Goal: Information Seeking & Learning: Check status

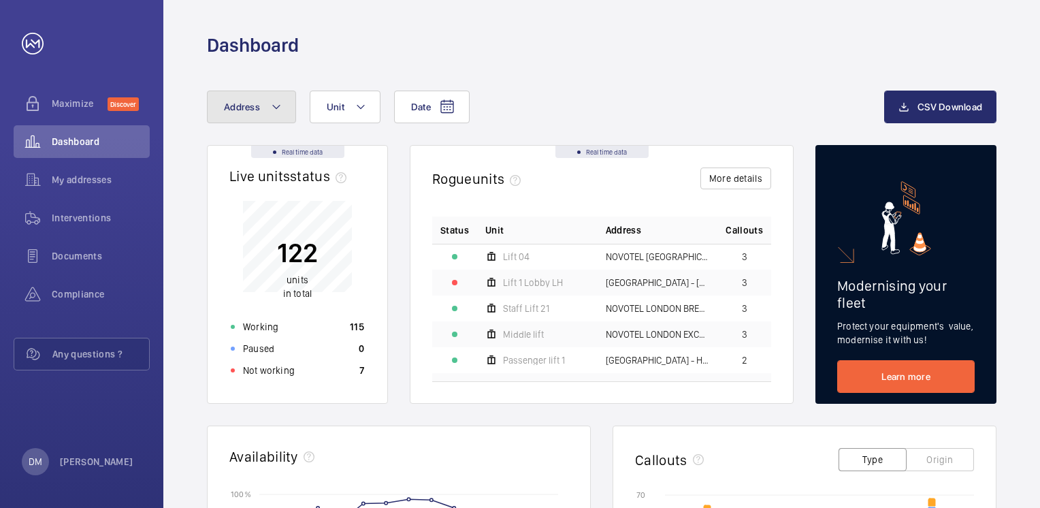
click at [264, 110] on button "Address" at bounding box center [251, 107] width 89 height 33
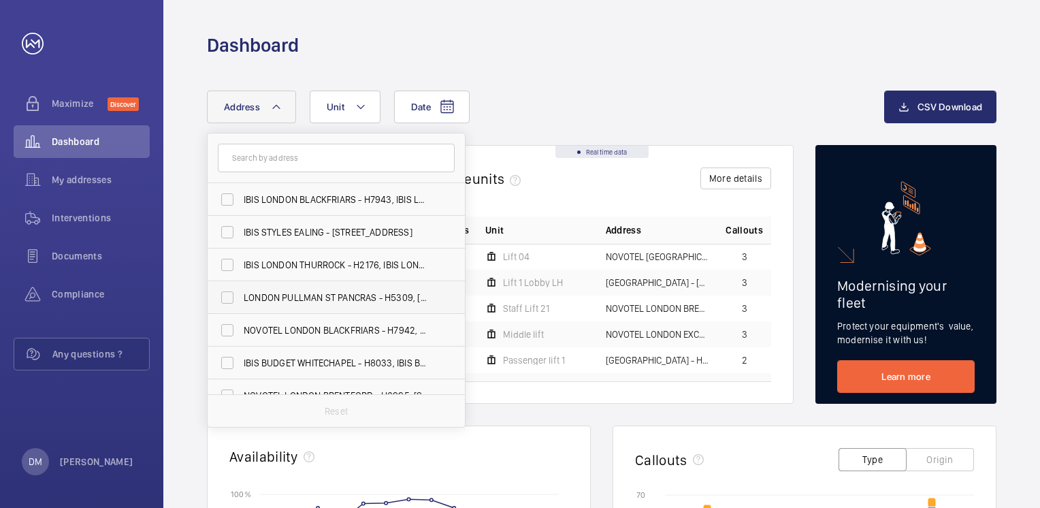
click at [272, 298] on span "LONDON PULLMAN ST PANCRAS - H5309, [GEOGRAPHIC_DATA], [STREET_ADDRESS]" at bounding box center [337, 298] width 187 height 14
click at [241, 298] on input "LONDON PULLMAN ST PANCRAS - H5309, [GEOGRAPHIC_DATA], [STREET_ADDRESS]" at bounding box center [227, 297] width 27 height 27
checkbox input "true"
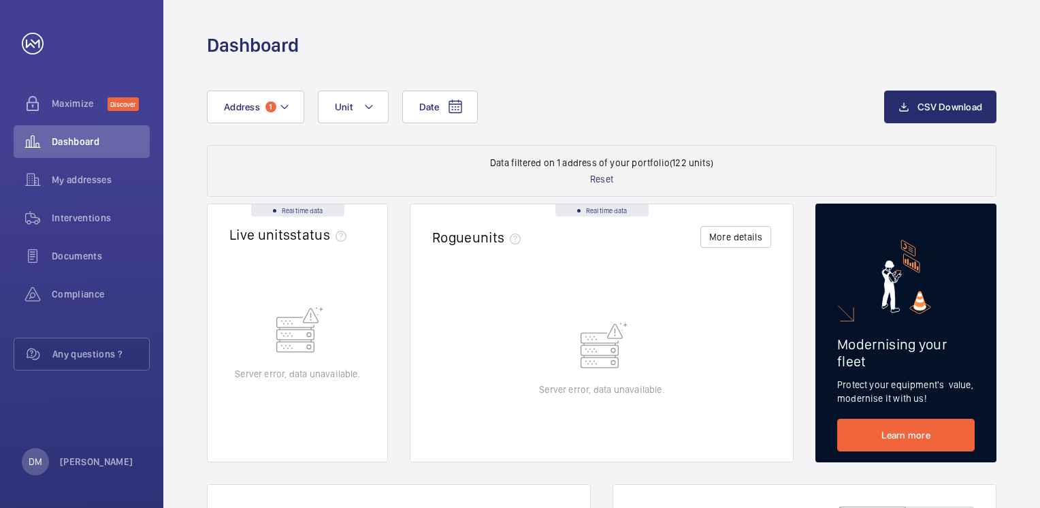
click at [91, 181] on span "My addresses" at bounding box center [101, 180] width 98 height 14
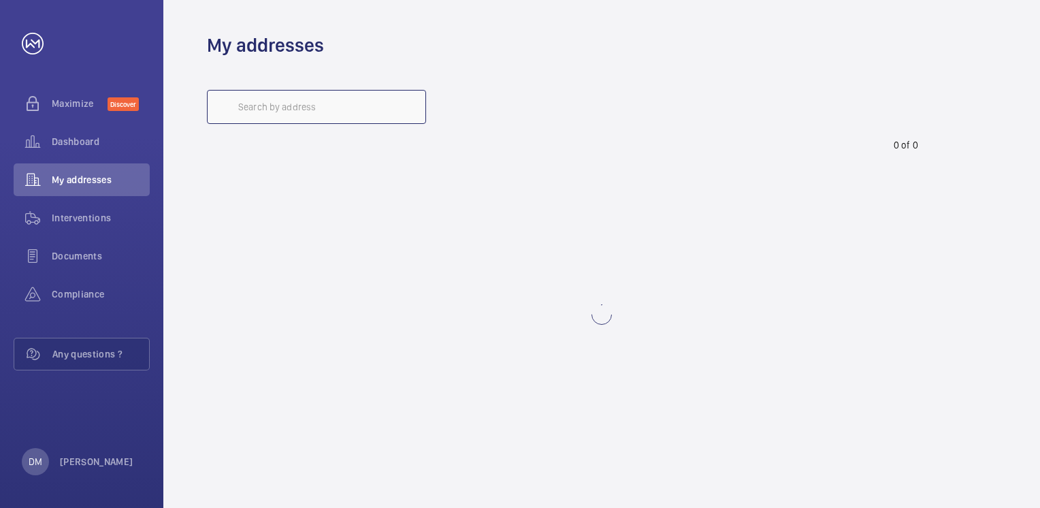
click at [280, 102] on input "text" at bounding box center [316, 107] width 219 height 34
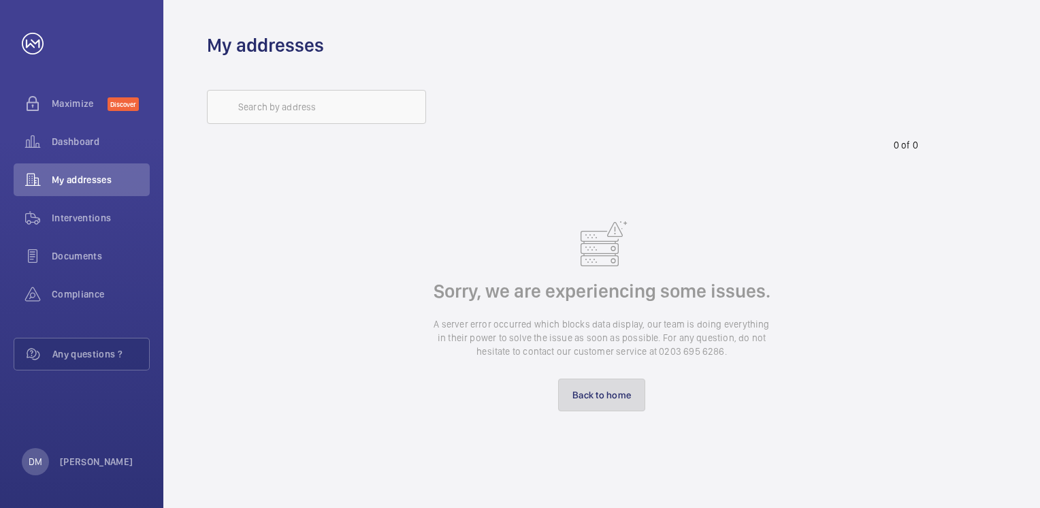
click at [607, 391] on link "Back to home" at bounding box center [601, 395] width 87 height 33
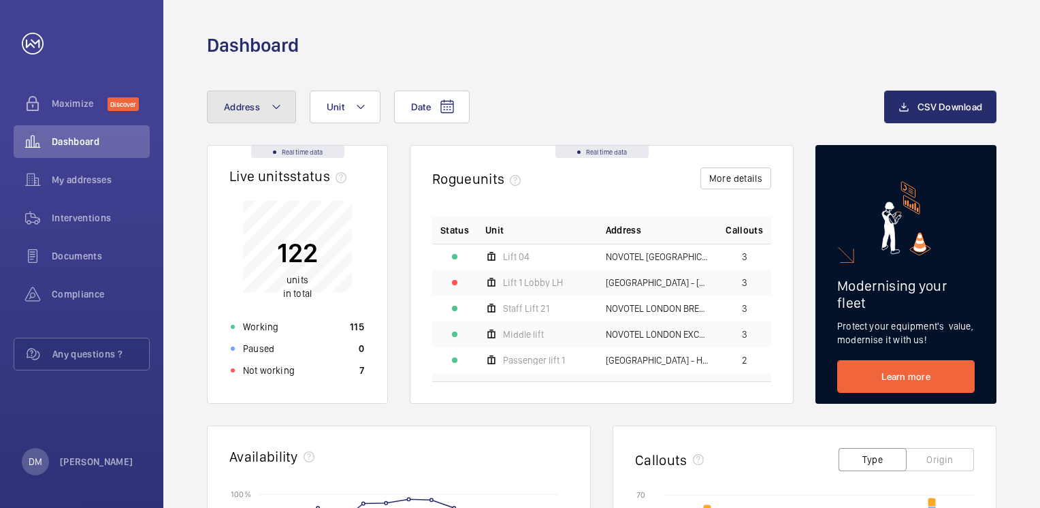
click at [250, 115] on button "Address" at bounding box center [251, 107] width 89 height 33
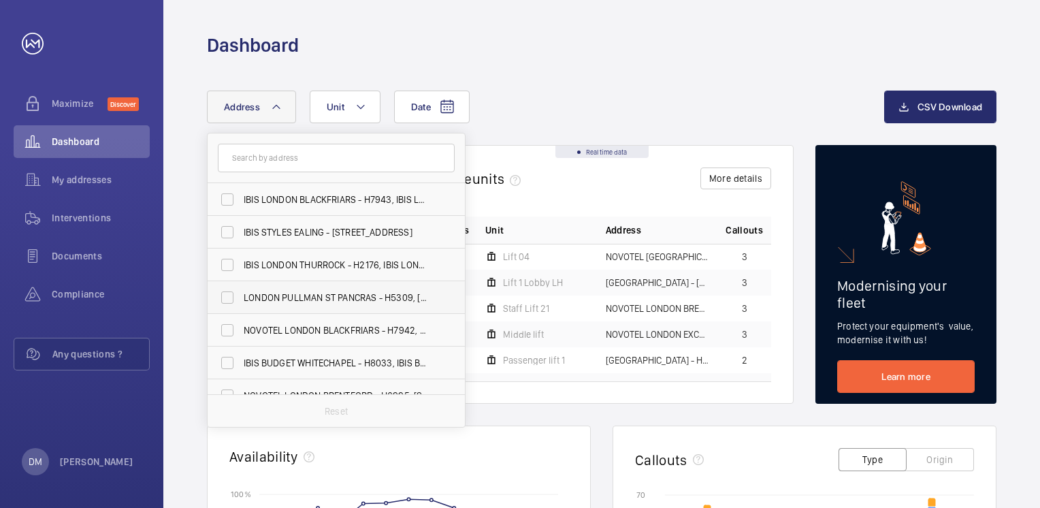
click at [300, 292] on span "LONDON PULLMAN ST PANCRAS - H5309, [GEOGRAPHIC_DATA], [STREET_ADDRESS]" at bounding box center [337, 298] width 187 height 14
click at [241, 292] on input "LONDON PULLMAN ST PANCRAS - H5309, [GEOGRAPHIC_DATA], [STREET_ADDRESS]" at bounding box center [227, 297] width 27 height 27
checkbox input "true"
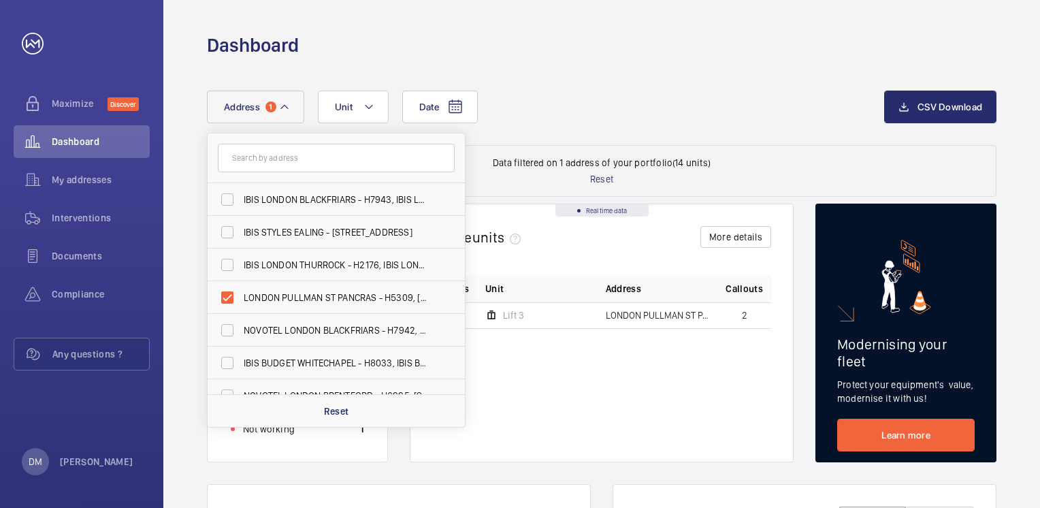
click at [631, 103] on div "Date Address 1 [GEOGRAPHIC_DATA], [STREET_ADDRESS] IBIS STYLES EALING - [STREET…" at bounding box center [545, 107] width 677 height 33
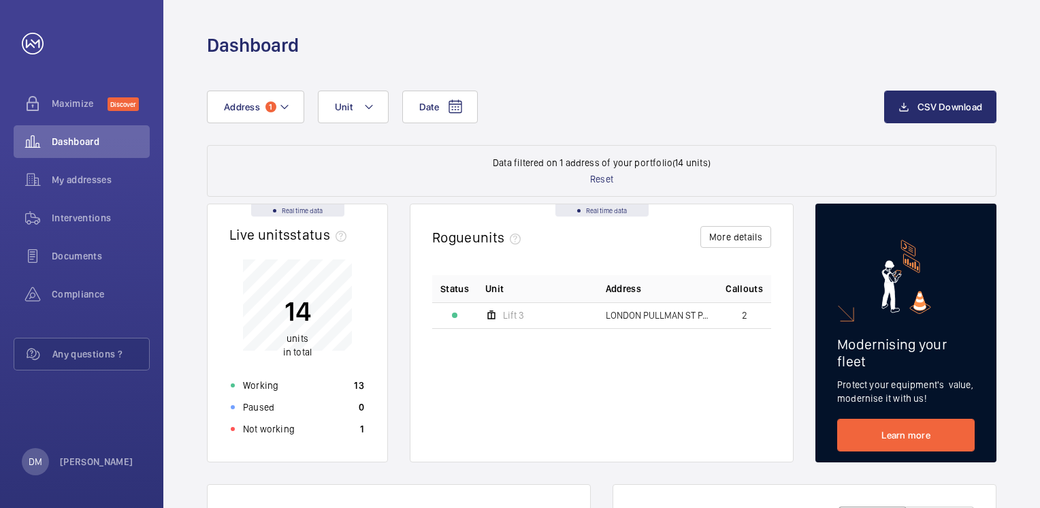
click at [583, 315] on td "Lift 3" at bounding box center [537, 315] width 120 height 26
click at [739, 230] on button "More details" at bounding box center [736, 237] width 71 height 22
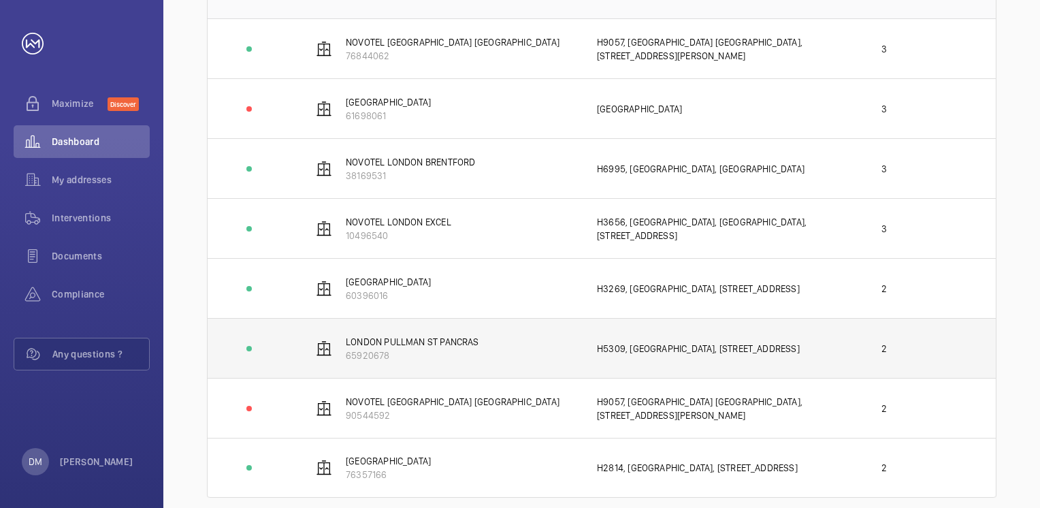
scroll to position [155, 0]
click at [440, 344] on p "LONDON PULLMAN ST PANCRAS" at bounding box center [412, 341] width 133 height 14
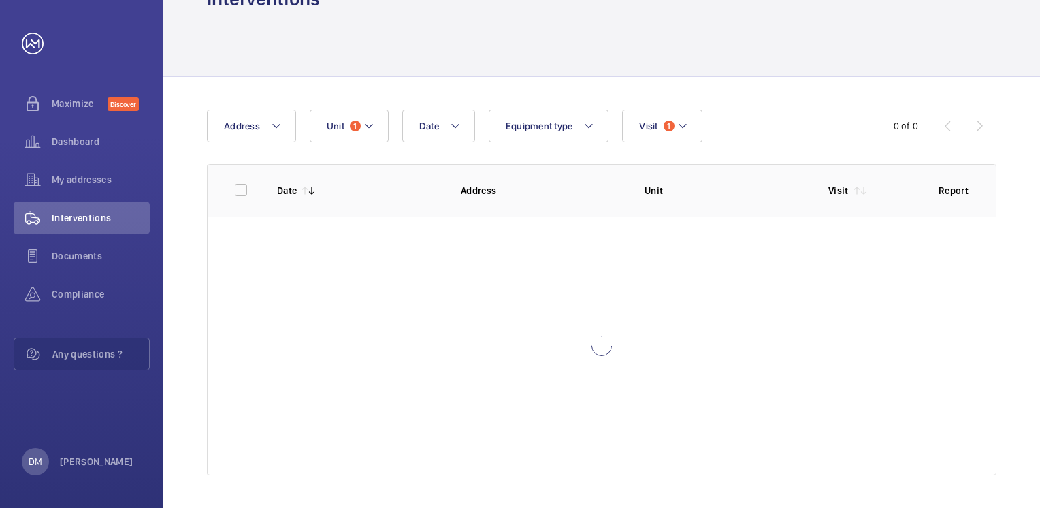
scroll to position [45, 0]
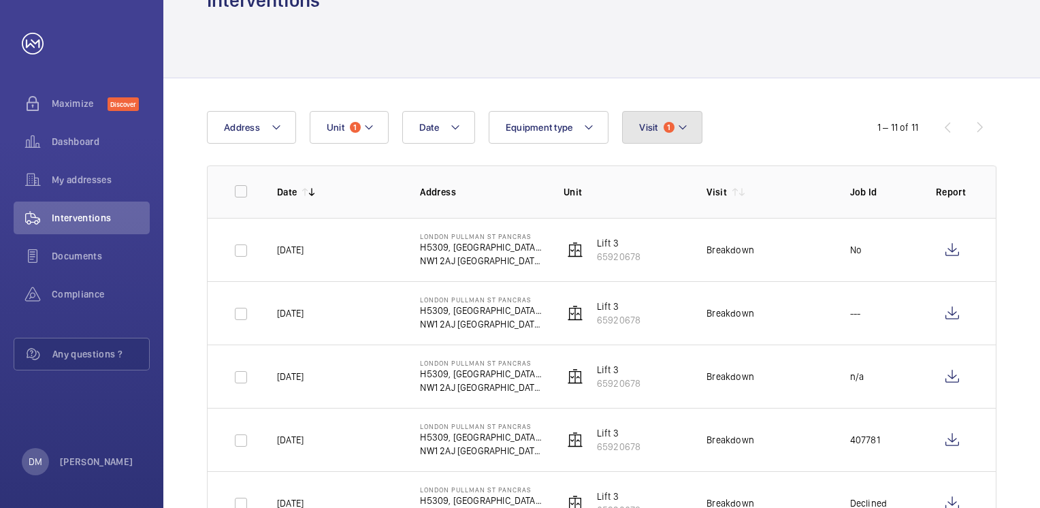
click at [671, 119] on button "Visit 1" at bounding box center [662, 127] width 80 height 33
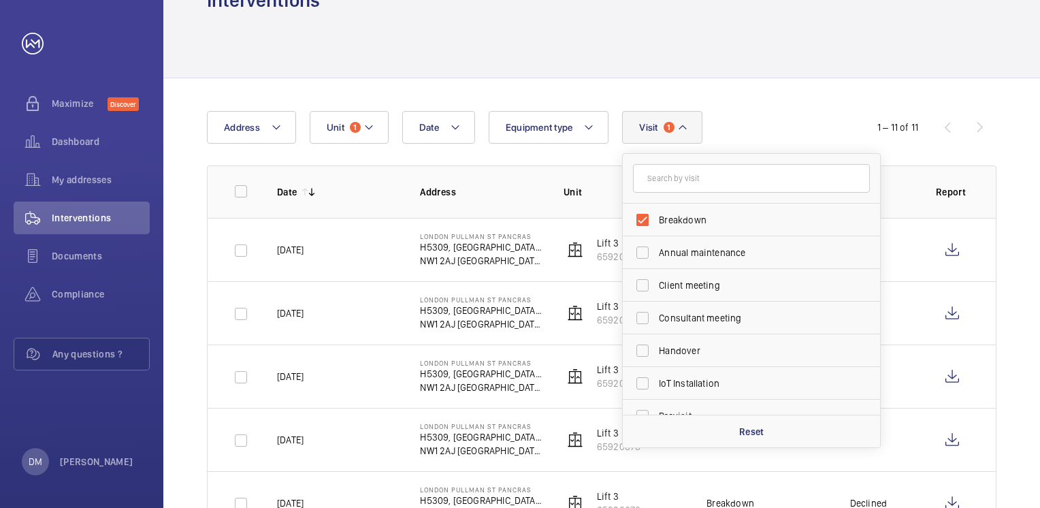
click at [669, 131] on span "1" at bounding box center [669, 127] width 11 height 11
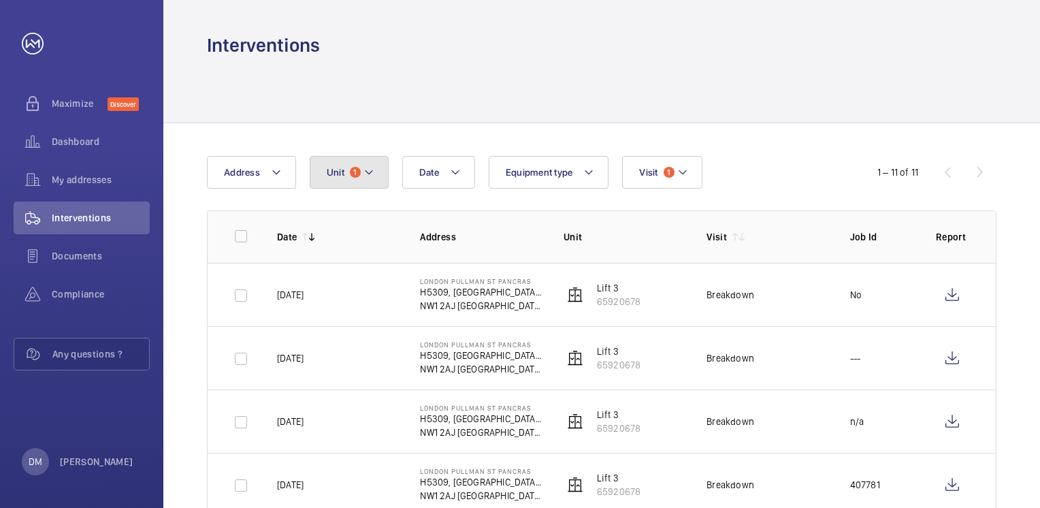
click at [366, 175] on mat-icon at bounding box center [369, 172] width 11 height 16
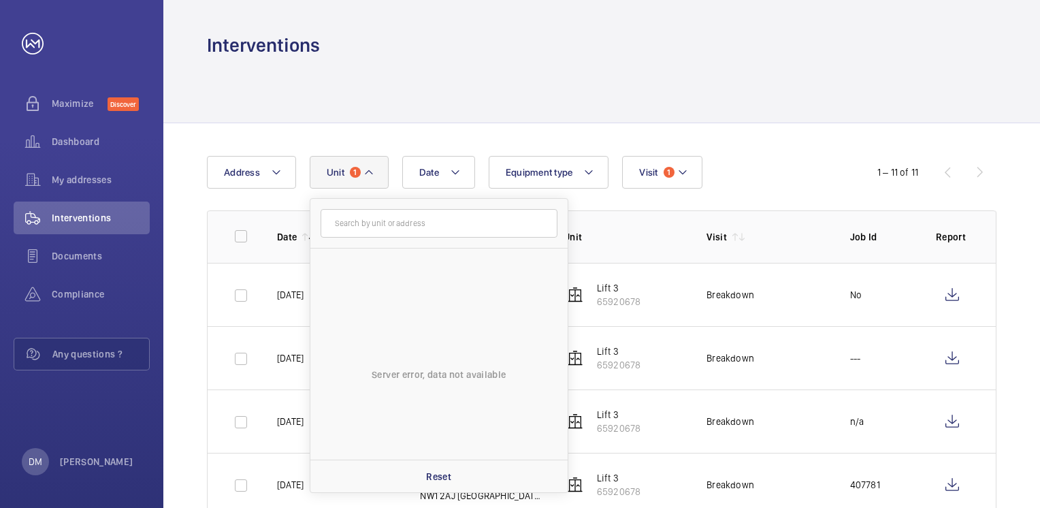
click at [389, 122] on div at bounding box center [602, 90] width 790 height 65
